Goal: Task Accomplishment & Management: Use online tool/utility

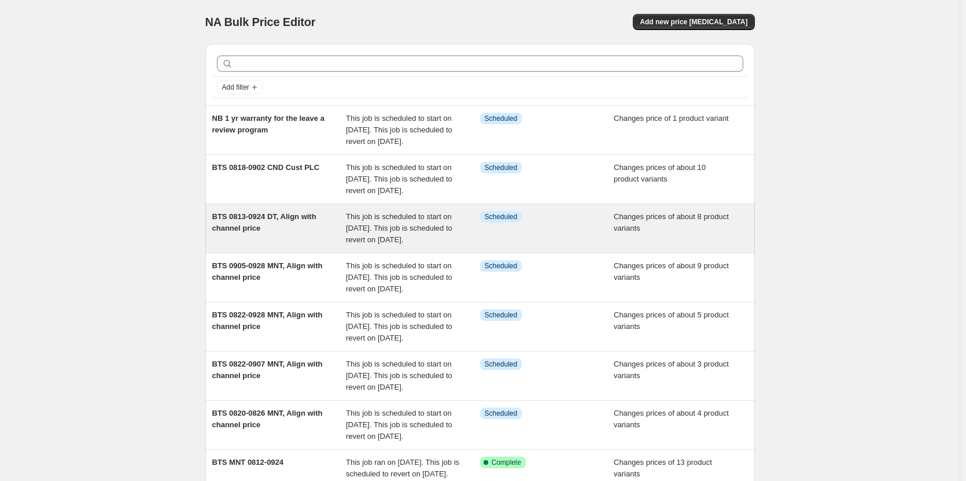
click at [299, 246] on div "BTS 0813-0924 DT, Align with channel price" at bounding box center [279, 228] width 134 height 35
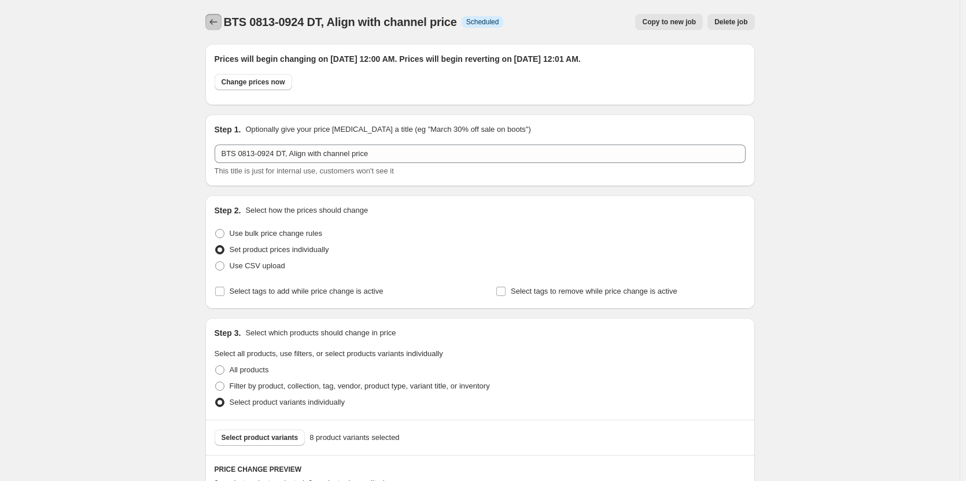
click at [213, 28] on button "Price change jobs" at bounding box center [213, 22] width 16 height 16
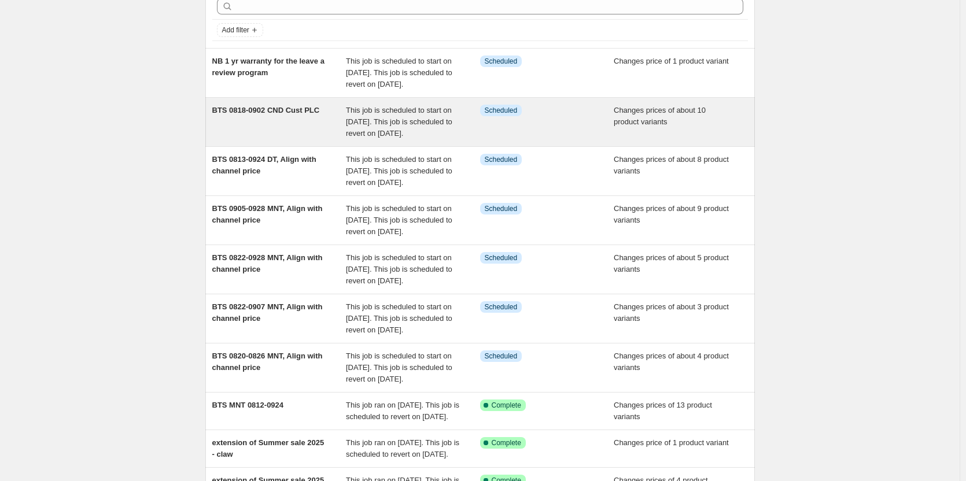
scroll to position [231, 0]
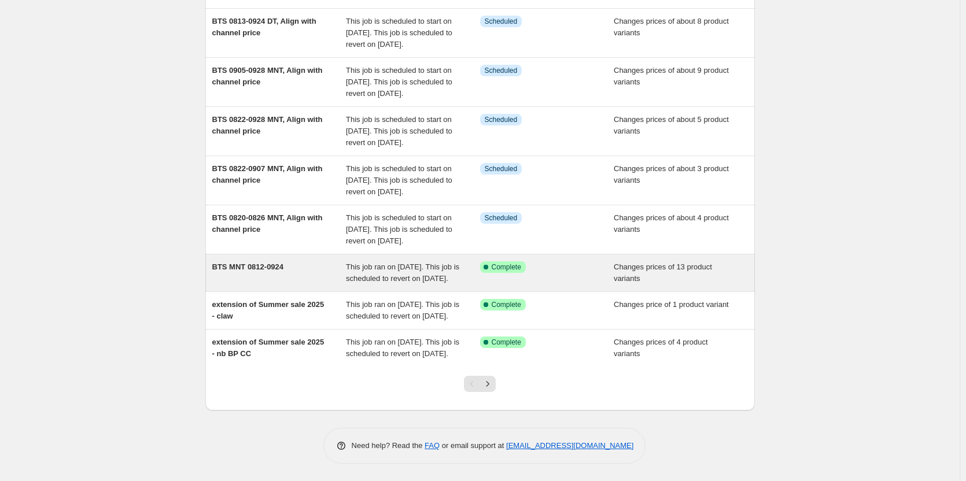
click at [282, 271] on span "BTS MNT 0812-0924" at bounding box center [248, 266] width 72 height 9
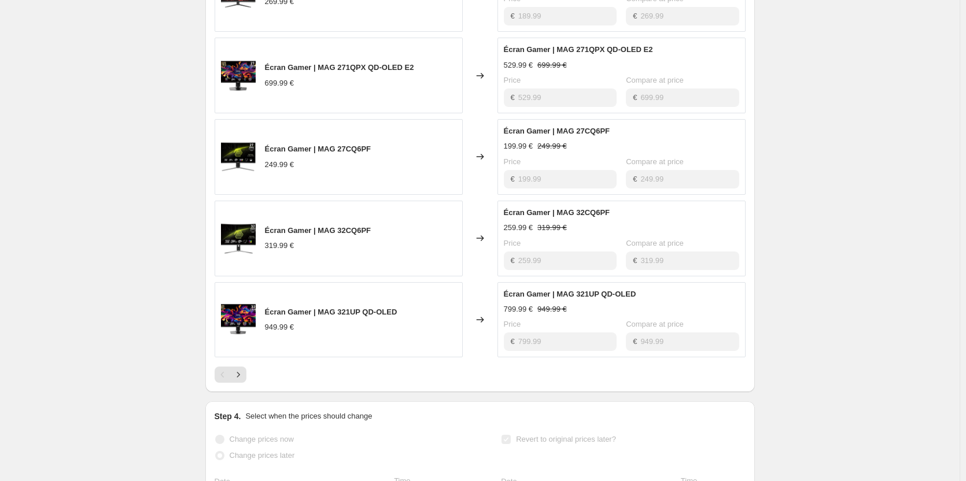
scroll to position [520, 0]
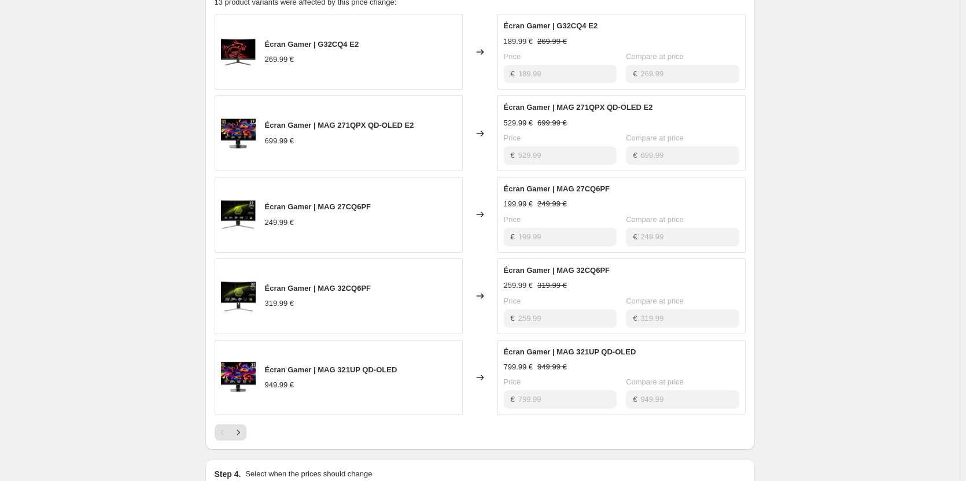
click at [571, 193] on span "Écran Gamer | MAG 27CQ6PF" at bounding box center [557, 188] width 106 height 9
drag, startPoint x: 571, startPoint y: 200, endPoint x: 556, endPoint y: 198, distance: 15.8
click at [556, 193] on span "Écran Gamer | MAG 27CQ6PF" at bounding box center [557, 188] width 106 height 9
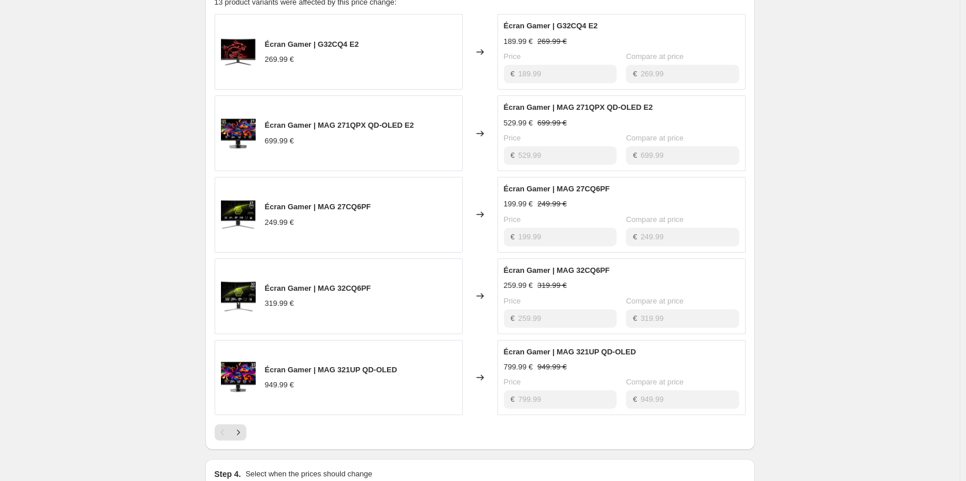
click at [597, 276] on div "Écran Gamer | MAG 32CQ6PF" at bounding box center [621, 271] width 235 height 12
click at [572, 30] on span "Écran Gamer | G32CQ4 E2" at bounding box center [551, 25] width 94 height 9
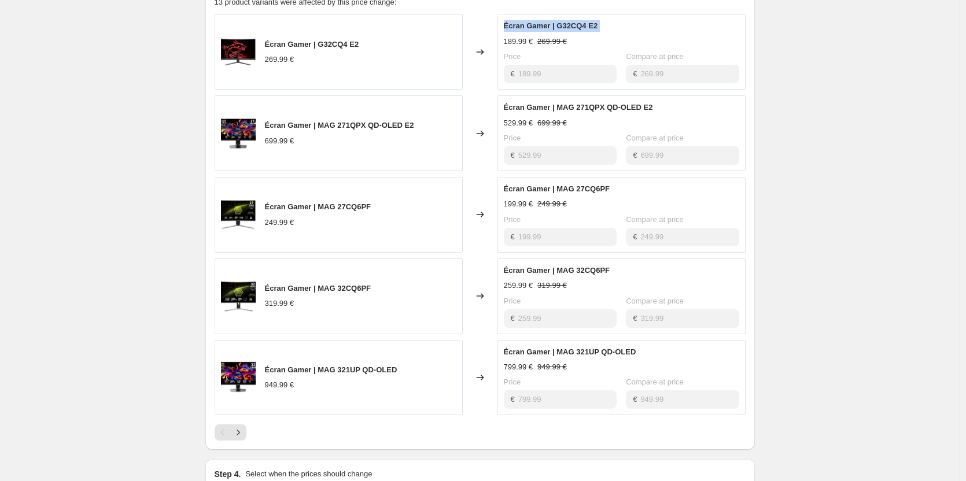
click at [572, 30] on span "Écran Gamer | G32CQ4 E2" at bounding box center [551, 25] width 94 height 9
copy span "Écran Gamer | G32CQ4 E2"
click at [354, 131] on div "Écran Gamer | MAG 271QPX QD-OLED E2 699.99 €" at bounding box center [339, 133] width 248 height 76
click at [332, 130] on span "Écran Gamer | MAG 271QPX QD-OLED E2" at bounding box center [339, 125] width 149 height 9
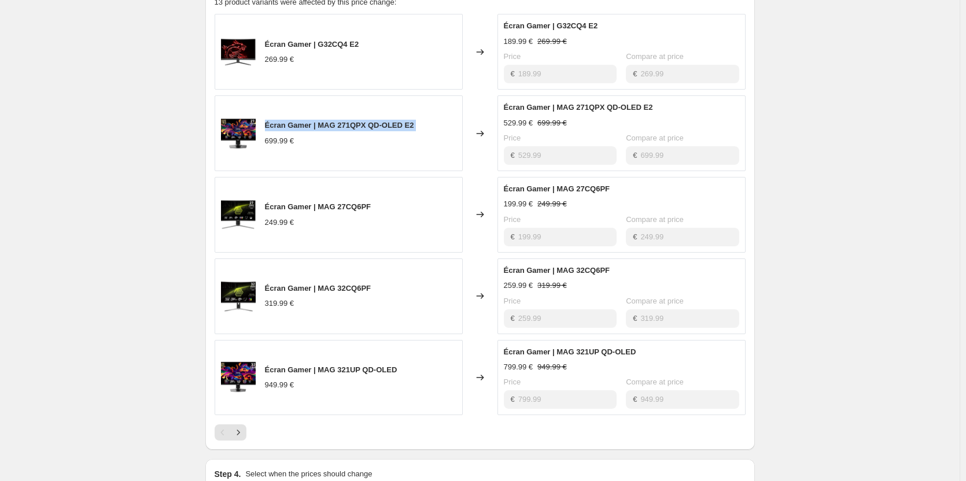
click at [332, 130] on span "Écran Gamer | MAG 271QPX QD-OLED E2" at bounding box center [339, 125] width 149 height 9
click at [338, 293] on span "Écran Gamer | MAG 32CQ6PF" at bounding box center [318, 288] width 106 height 9
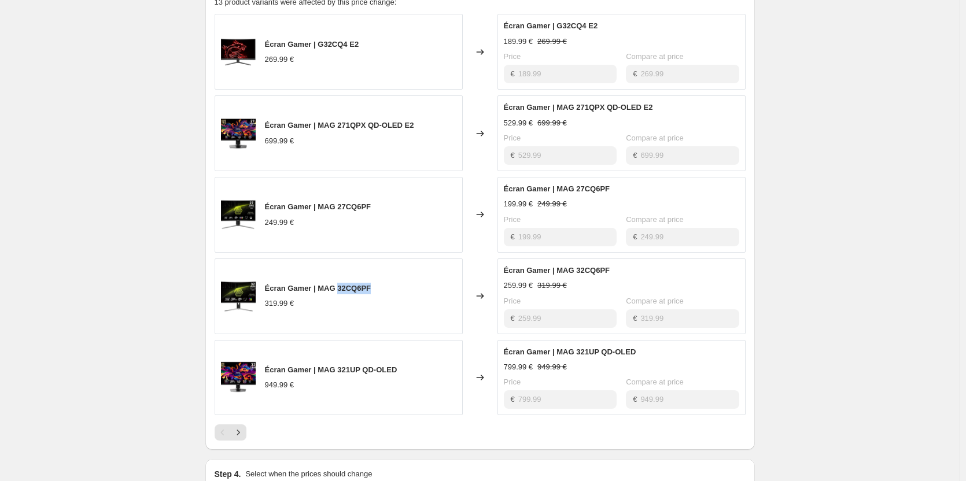
click at [338, 293] on span "Écran Gamer | MAG 32CQ6PF" at bounding box center [318, 288] width 106 height 9
copy span "Écran Gamer | MAG 32CQ6PF"
drag, startPoint x: 386, startPoint y: 214, endPoint x: 265, endPoint y: 212, distance: 120.8
click at [265, 212] on div "Écran Gamer | MAG 27CQ6PF 249.99 €" at bounding box center [339, 215] width 248 height 76
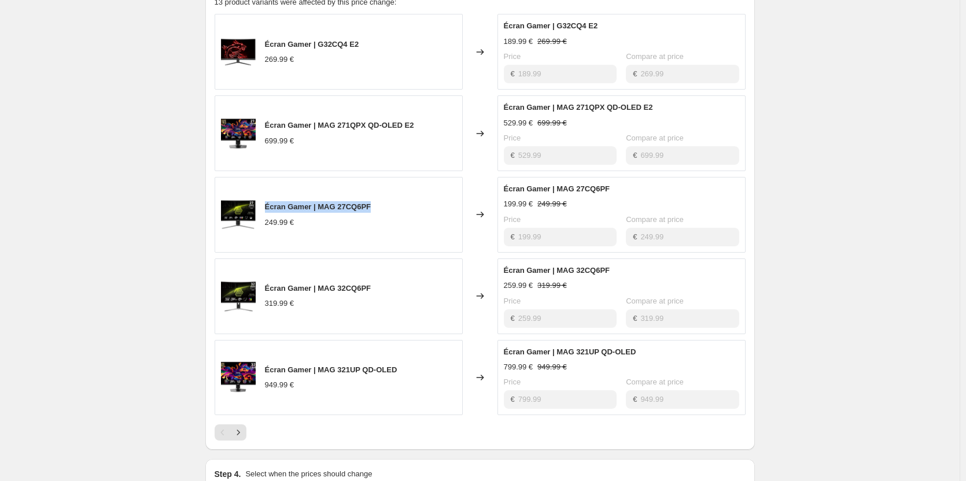
copy span "Écran Gamer | MAG 27CQ6PF"
drag, startPoint x: 387, startPoint y: 293, endPoint x: 271, endPoint y: 299, distance: 115.8
click at [265, 298] on div "Écran Gamer | MAG 32CQ6PF 319.99 €" at bounding box center [339, 296] width 248 height 76
copy span "Écran Gamer | MAG 32CQ6PF"
